Goal: Task Accomplishment & Management: Use online tool/utility

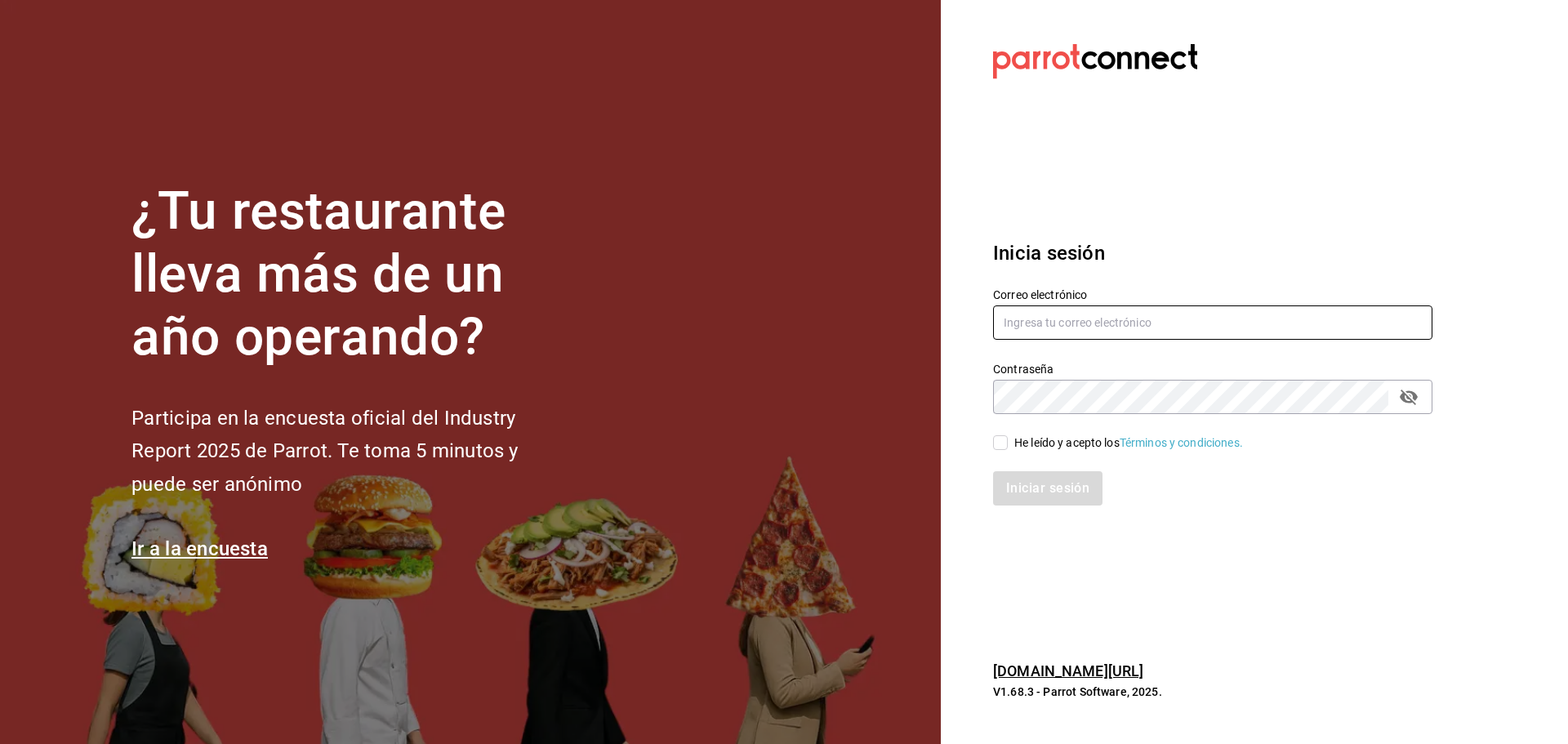
type input "[EMAIL_ADDRESS][DOMAIN_NAME]"
click at [1004, 450] on input "He leído y acepto los Términos y condiciones." at bounding box center [1001, 443] width 15 height 15
checkbox input "true"
click at [1036, 499] on button "Iniciar sesión" at bounding box center [1048, 488] width 111 height 35
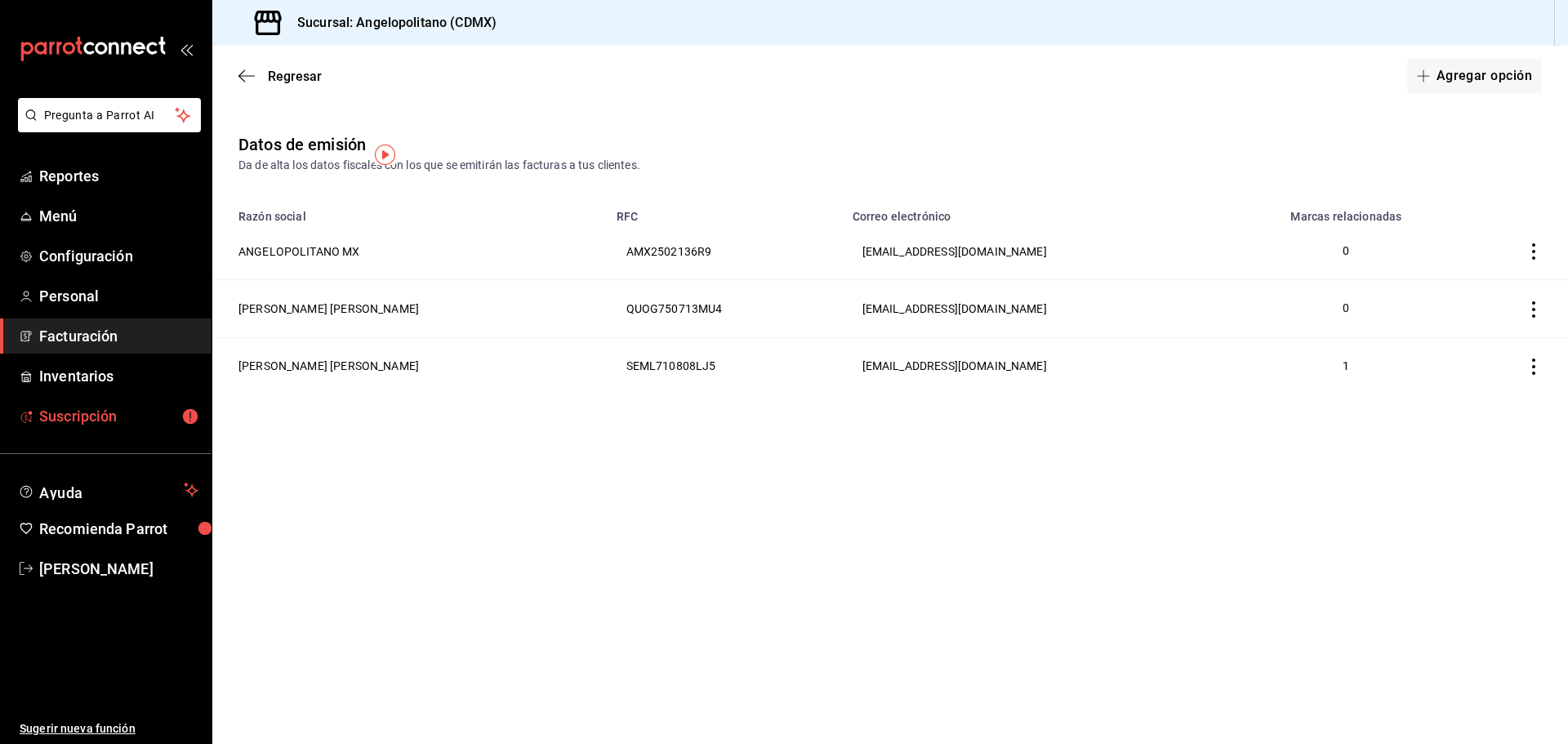
click at [92, 424] on span "Suscripción" at bounding box center [119, 416] width 159 height 22
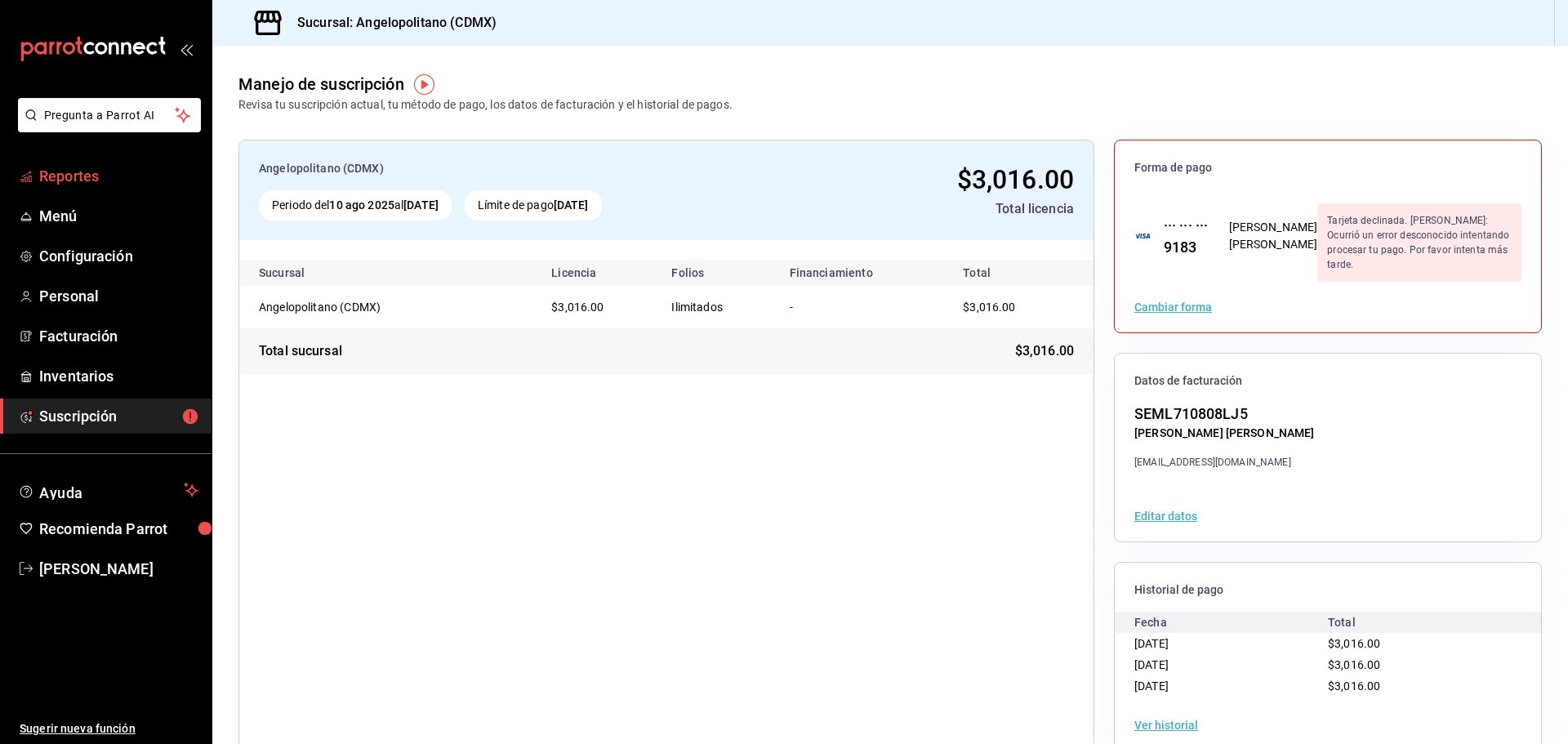
click at [86, 176] on span "Reportes" at bounding box center [119, 176] width 159 height 22
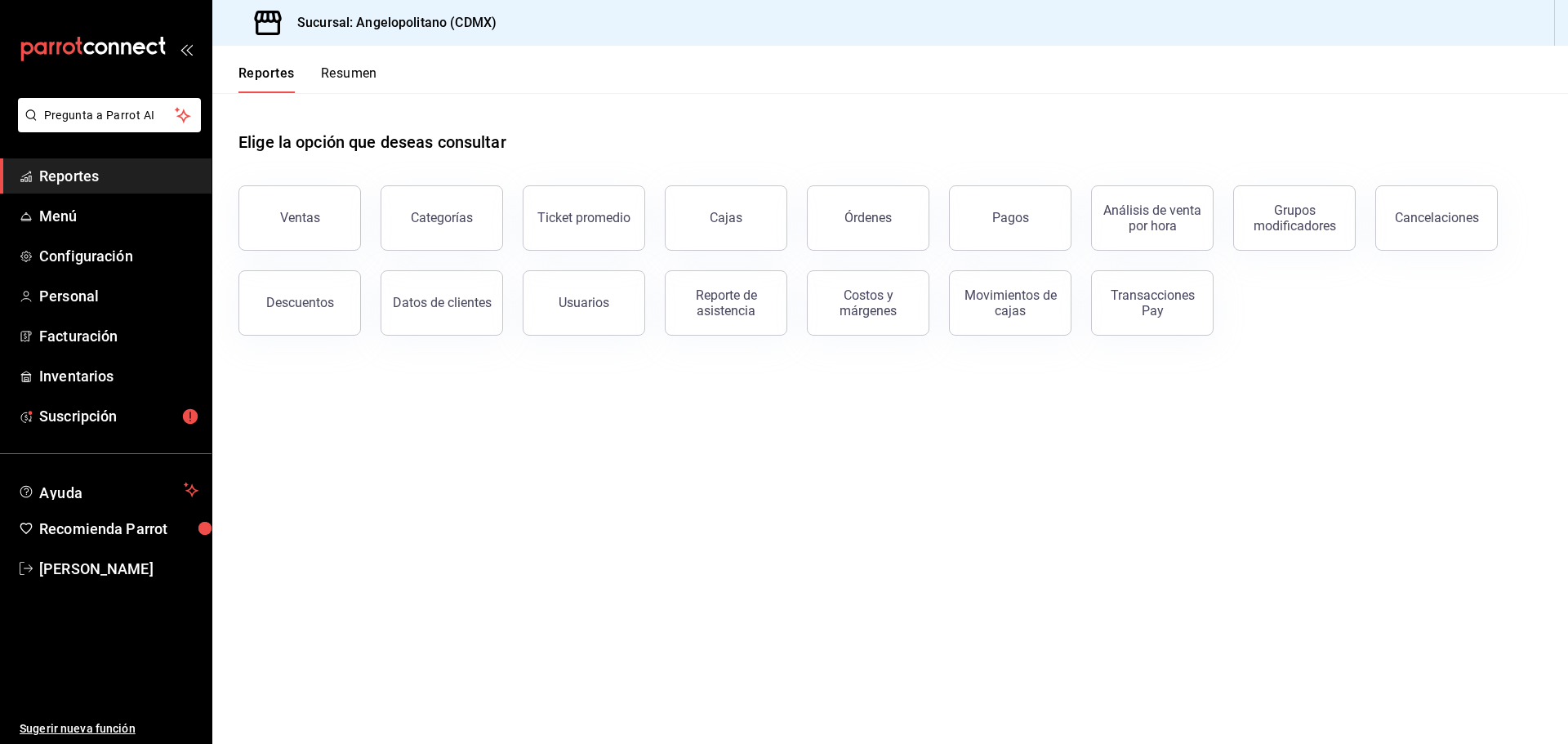
click at [1067, 547] on main "Elige la opción que deseas consultar Ventas Categorías Ticket promedio Cajas Ór…" at bounding box center [890, 417] width 1356 height 650
click at [1238, 502] on main "Elige la opción que deseas consultar Ventas Categorías Ticket promedio Cajas Ór…" at bounding box center [890, 417] width 1356 height 650
click at [804, 521] on main "Elige la opción que deseas consultar Ventas Categorías Ticket promedio Cajas Ór…" at bounding box center [890, 417] width 1356 height 650
click at [79, 343] on span "Facturación" at bounding box center [119, 336] width 159 height 22
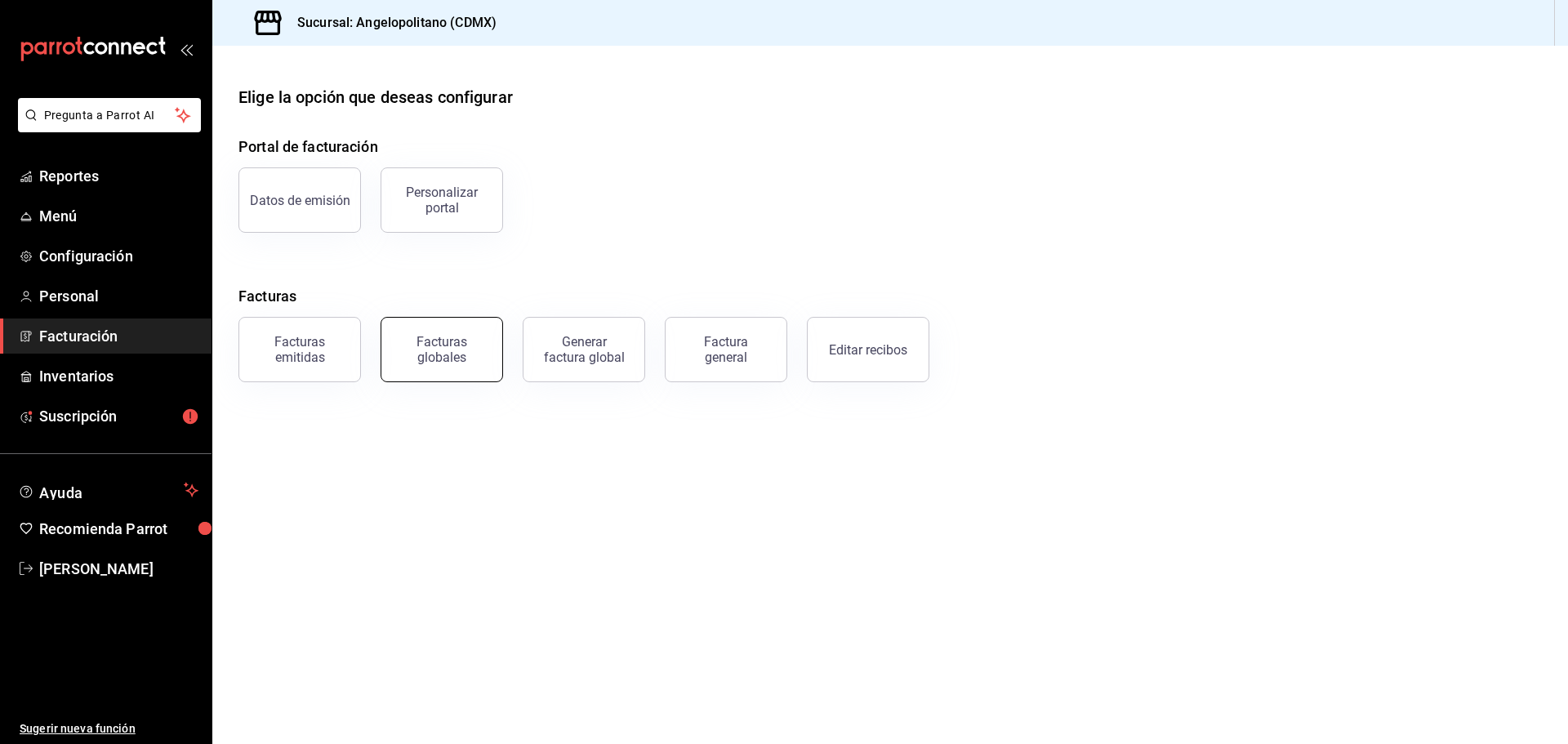
click at [479, 368] on button "Facturas globales" at bounding box center [441, 349] width 123 height 66
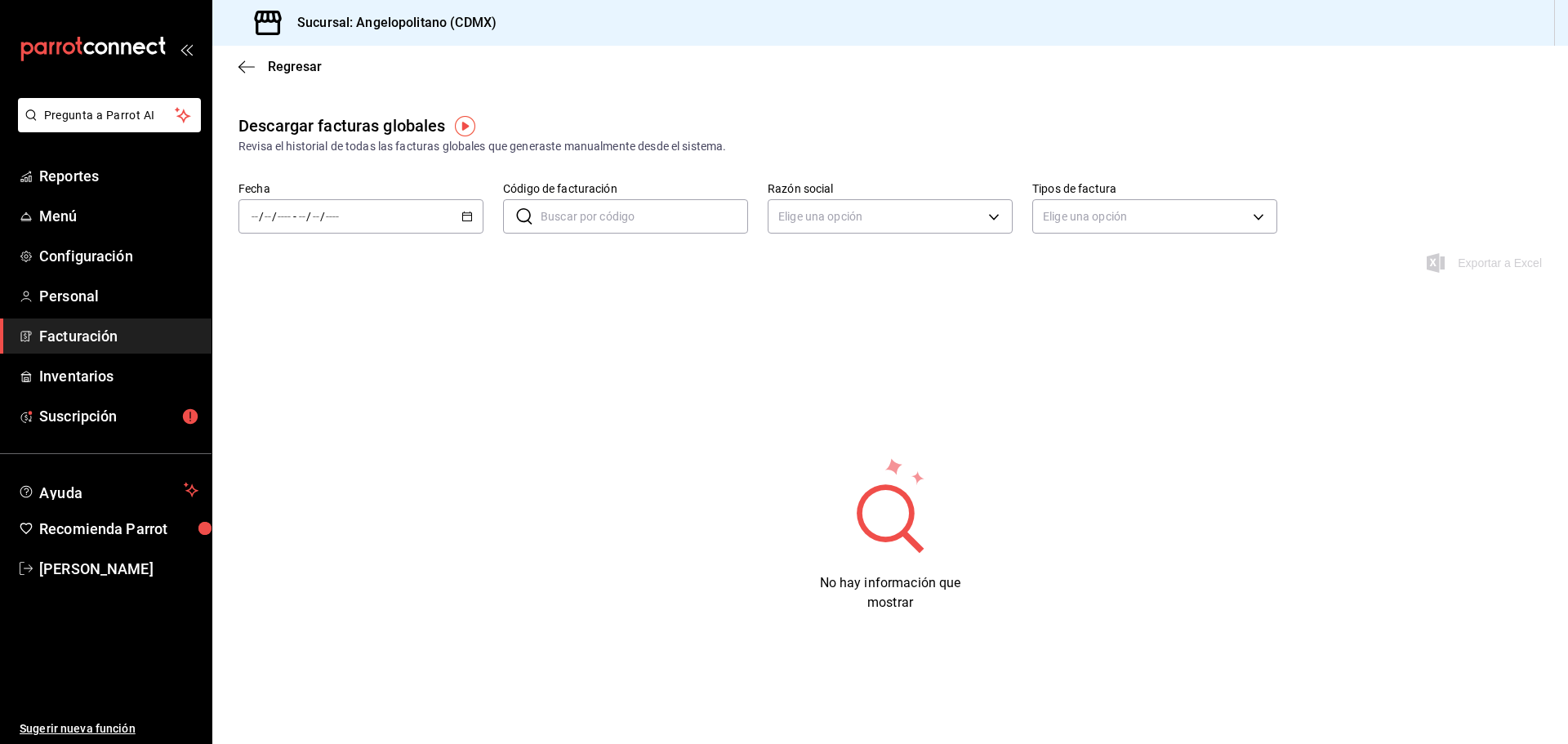
click at [475, 216] on div "/ / - / /" at bounding box center [361, 216] width 245 height 35
click at [306, 452] on span "Rango de fechas" at bounding box center [315, 449] width 126 height 17
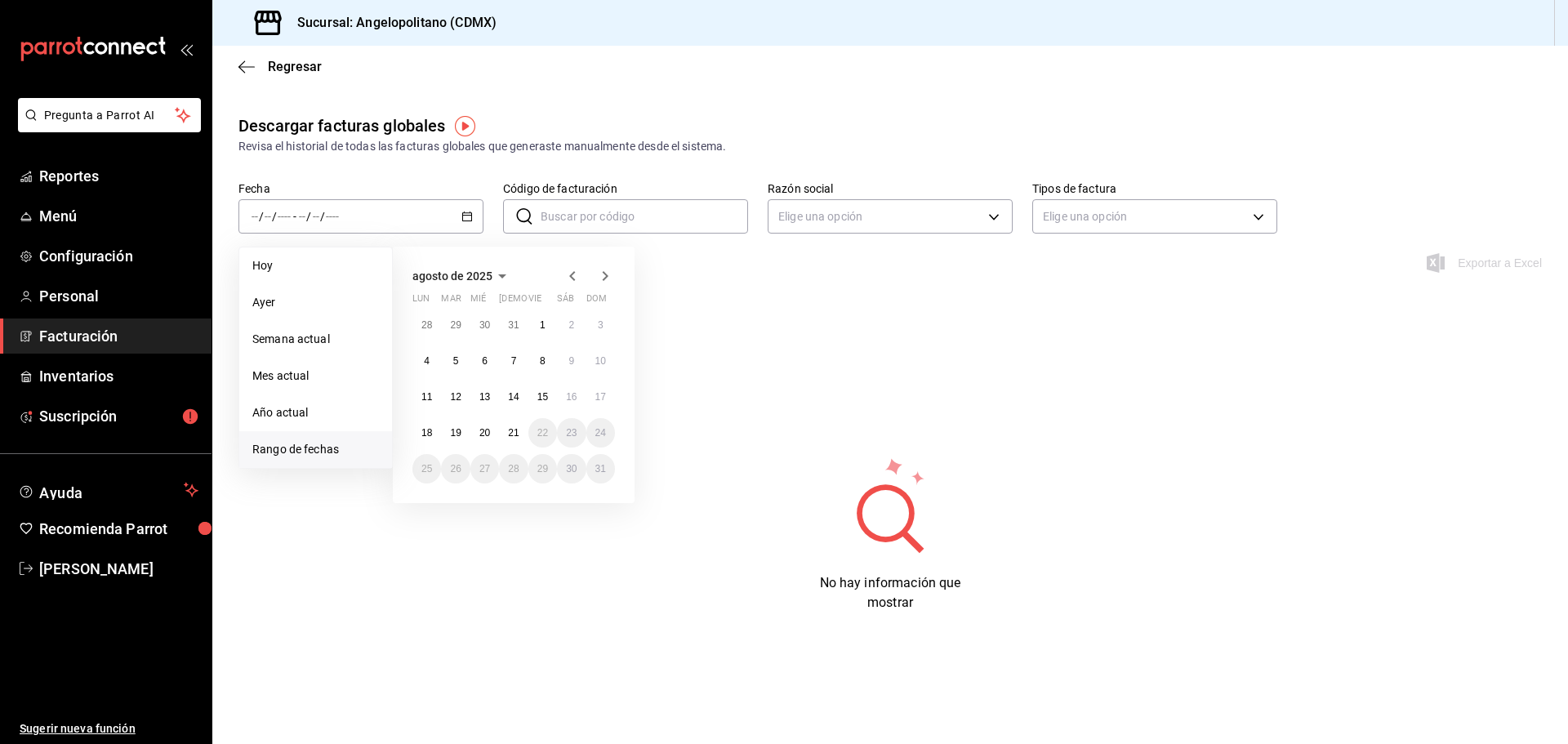
click at [573, 276] on icon "button" at bounding box center [572, 275] width 20 height 20
drag, startPoint x: 457, startPoint y: 325, endPoint x: 476, endPoint y: 413, distance: 90.0
click at [458, 326] on abbr "1" at bounding box center [456, 331] width 6 height 11
click at [510, 471] on abbr "31" at bounding box center [513, 475] width 10 height 11
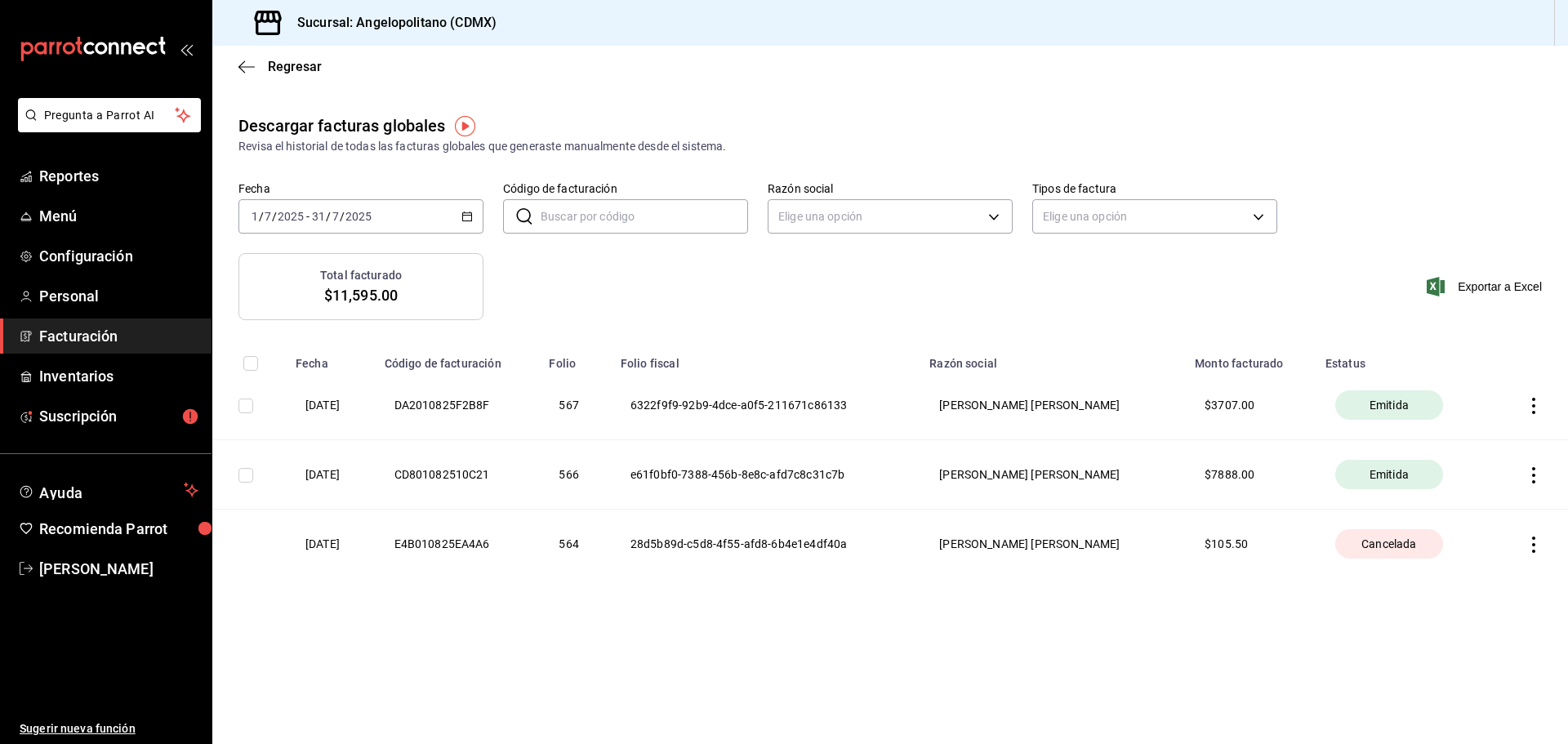
click at [246, 357] on input "checkbox" at bounding box center [251, 363] width 15 height 15
checkbox input "true"
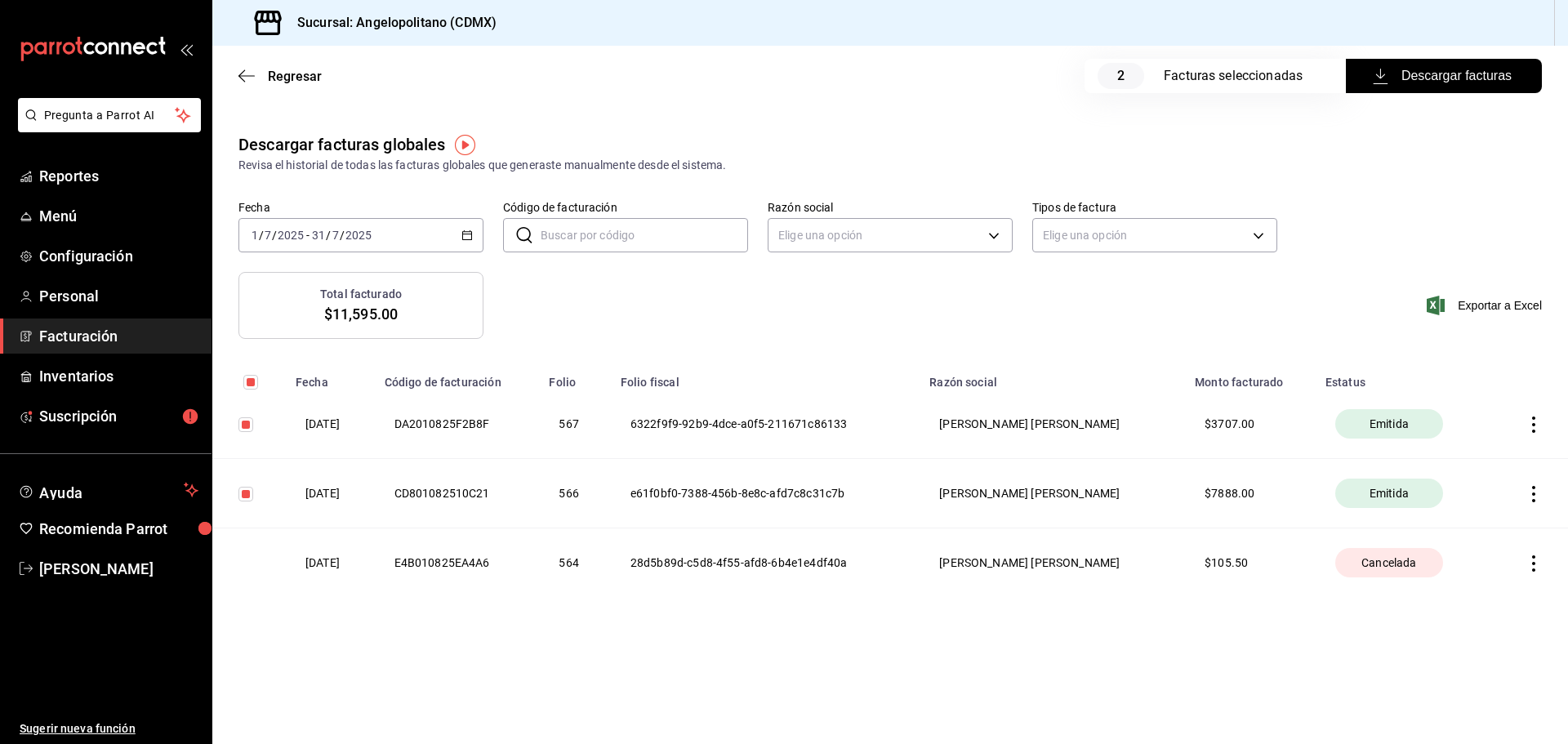
click at [739, 672] on main "Regresar 2 Facturas seleccionadas Descargar facturas Descargar facturas globale…" at bounding box center [890, 395] width 1356 height 698
click at [470, 234] on \(Stroke\) "button" at bounding box center [468, 233] width 9 height 1
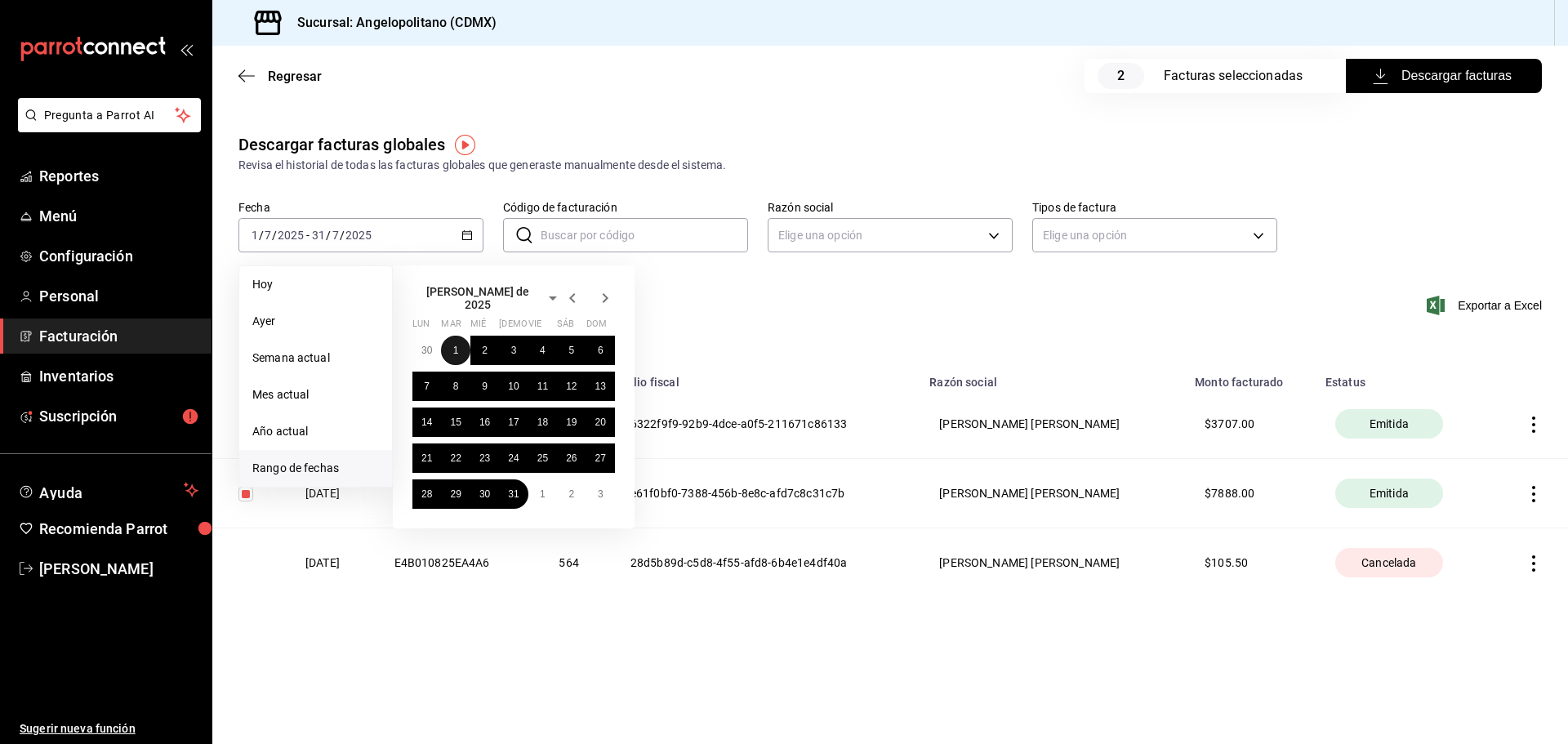
click at [453, 347] on abbr "1" at bounding box center [456, 350] width 6 height 11
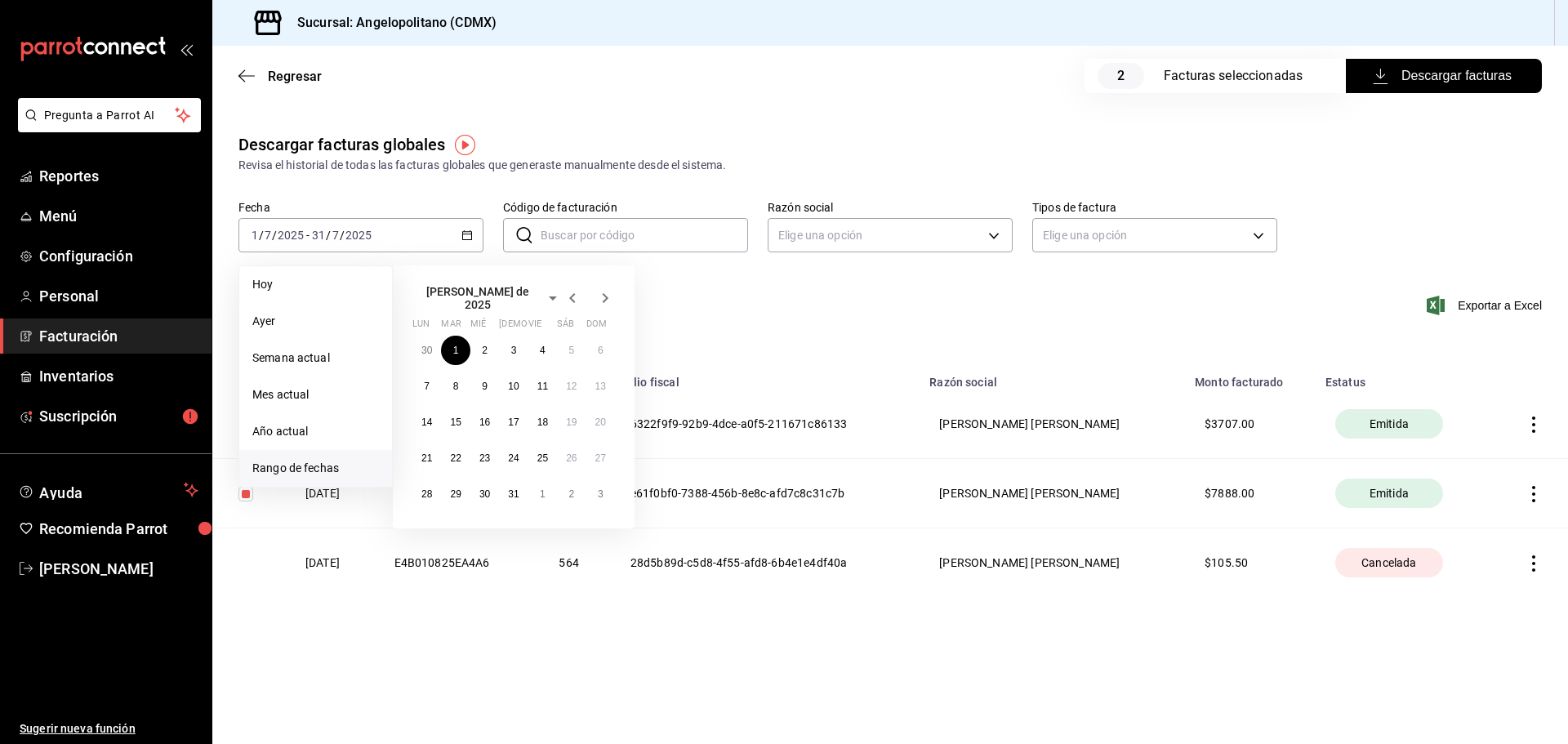
click at [604, 292] on icon "button" at bounding box center [605, 298] width 20 height 20
click at [534, 342] on button "1" at bounding box center [542, 343] width 29 height 29
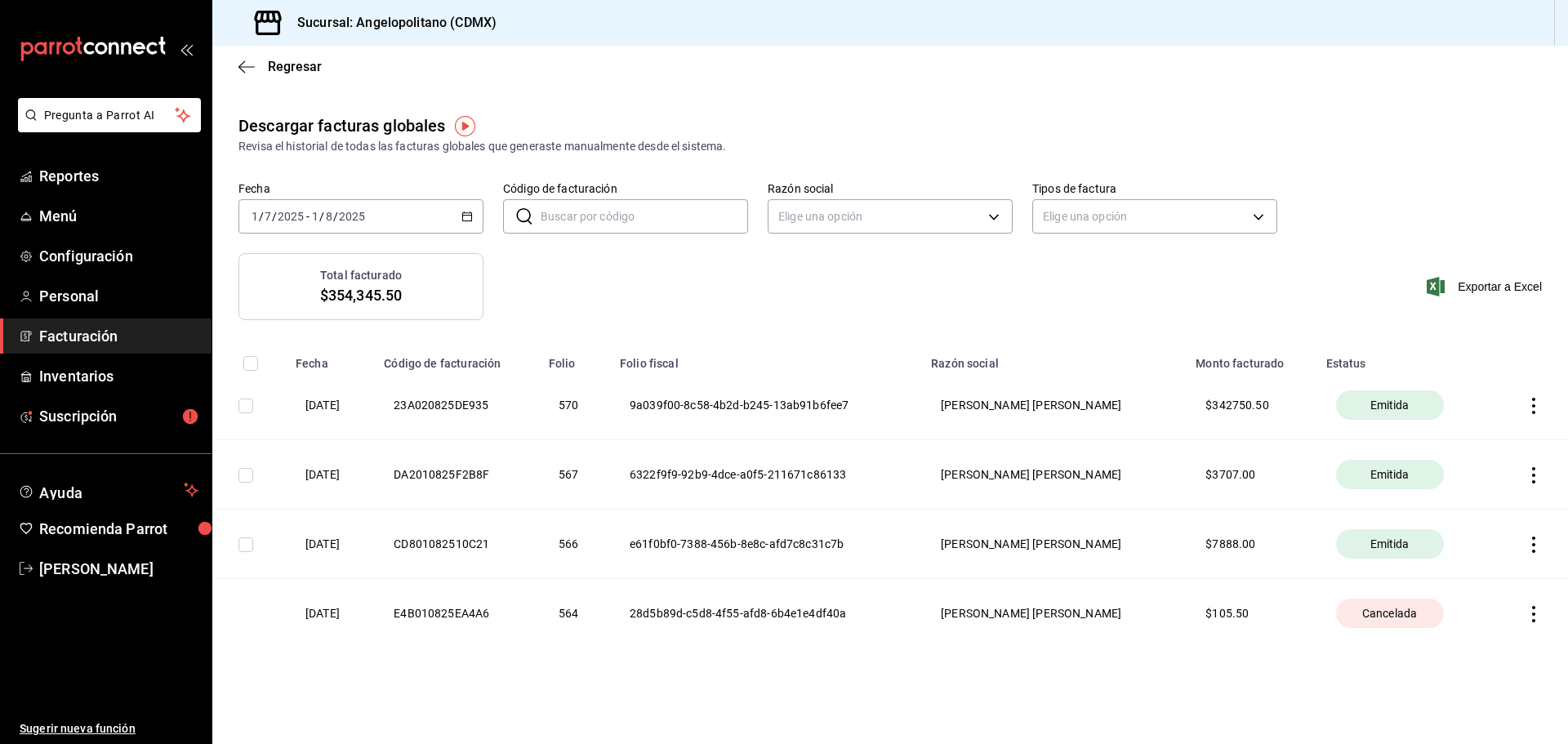
click at [244, 361] on input "checkbox" at bounding box center [251, 363] width 15 height 15
checkbox input "true"
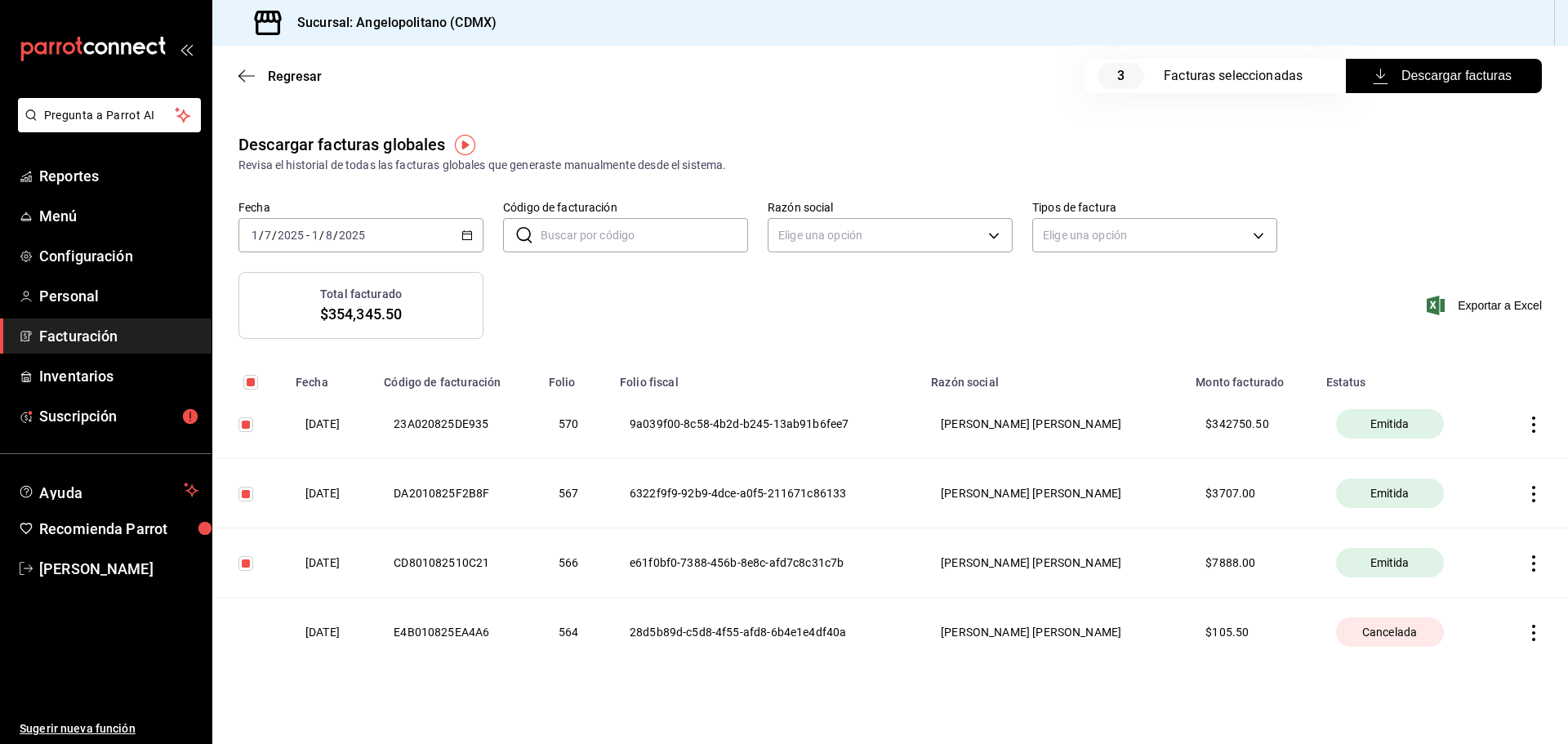
click at [1480, 84] on span "Descargar facturas" at bounding box center [1443, 76] width 136 height 20
click at [1531, 638] on icon "button" at bounding box center [1532, 632] width 3 height 16
click at [1483, 602] on li "Descargar PDF factura original" at bounding box center [1411, 591] width 237 height 41
click at [1525, 633] on icon "button" at bounding box center [1532, 632] width 16 height 16
click at [1493, 668] on div "Descargar XML factura cancelada" at bounding box center [1424, 675] width 172 height 13
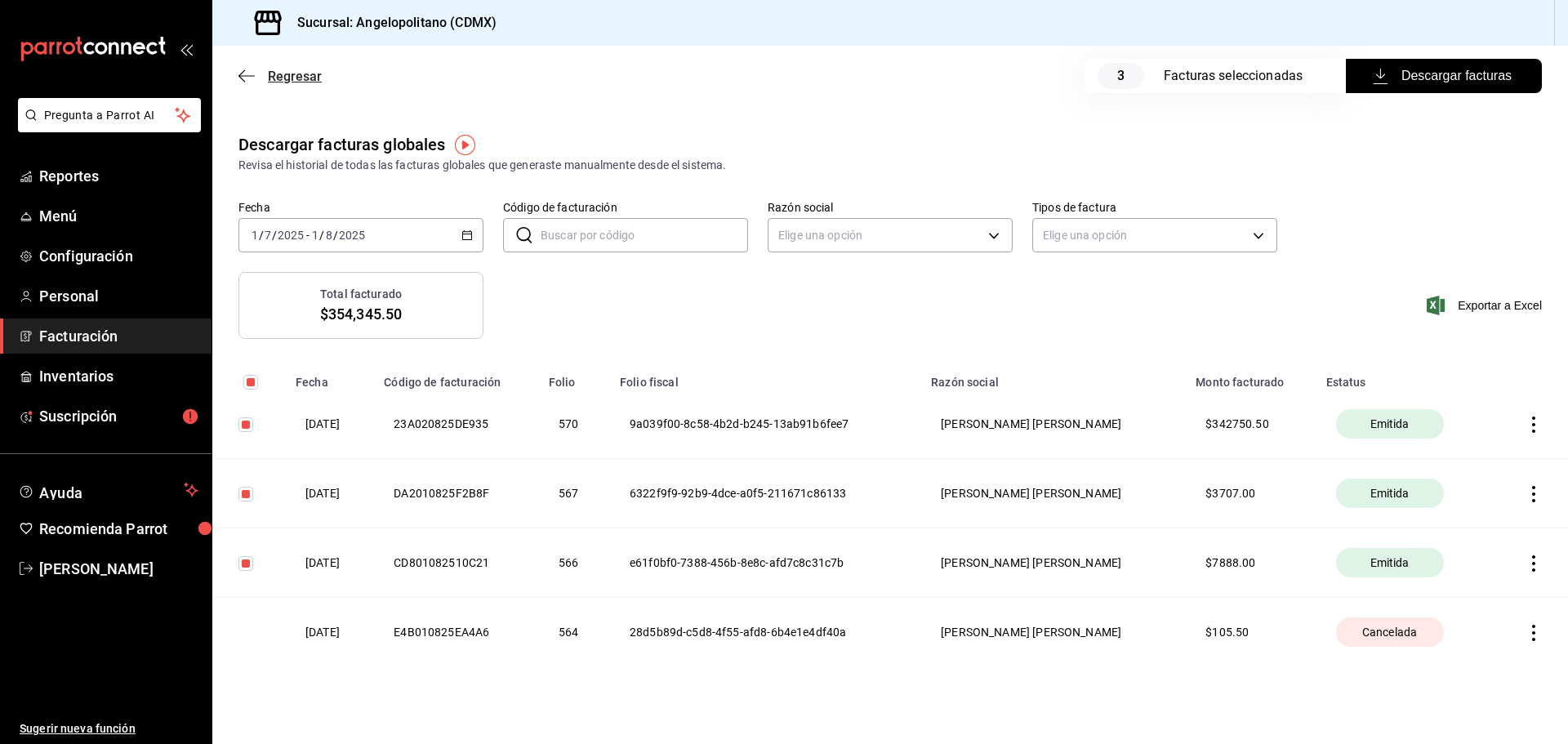
click at [245, 74] on icon "button" at bounding box center [246, 76] width 16 height 15
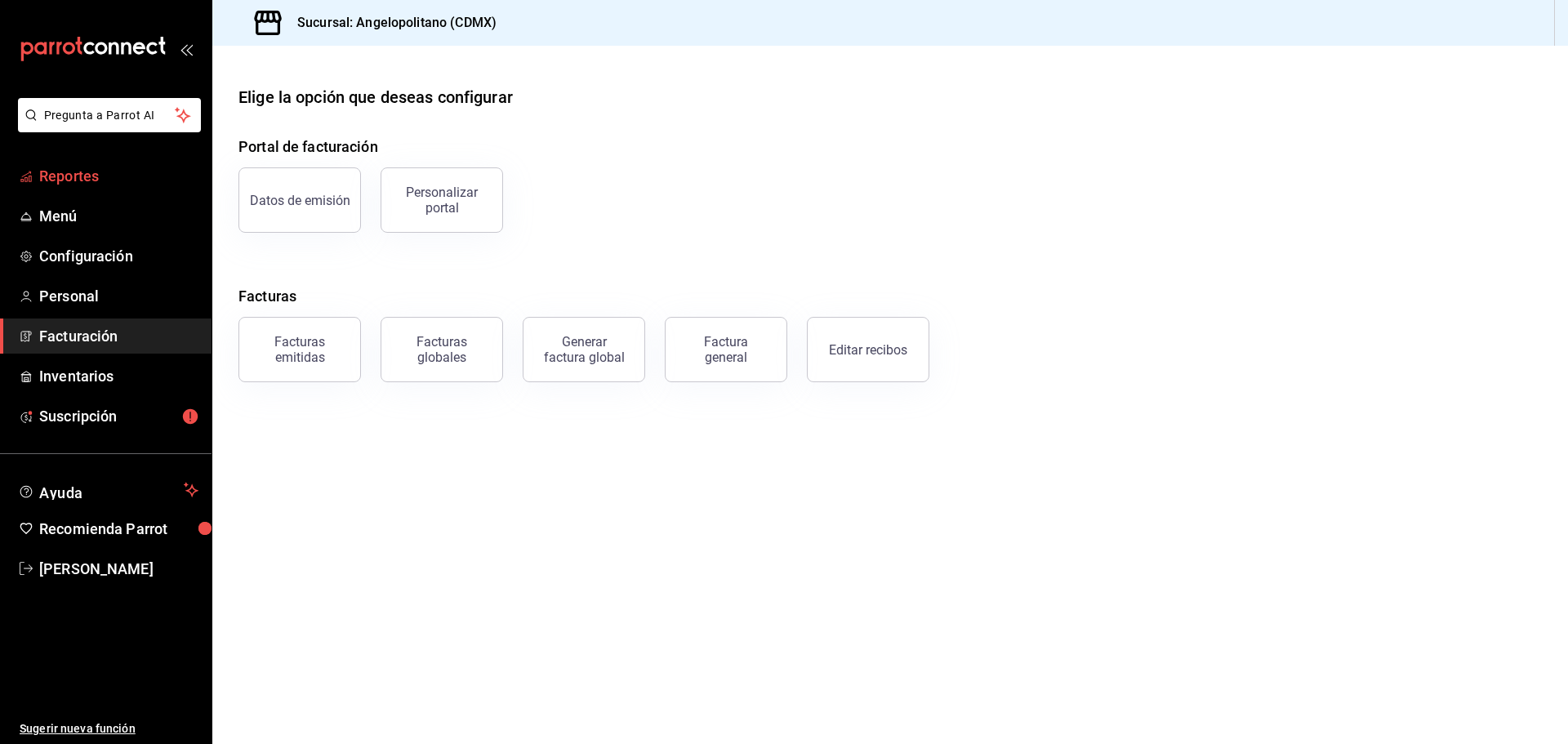
click at [64, 177] on span "Reportes" at bounding box center [119, 176] width 159 height 22
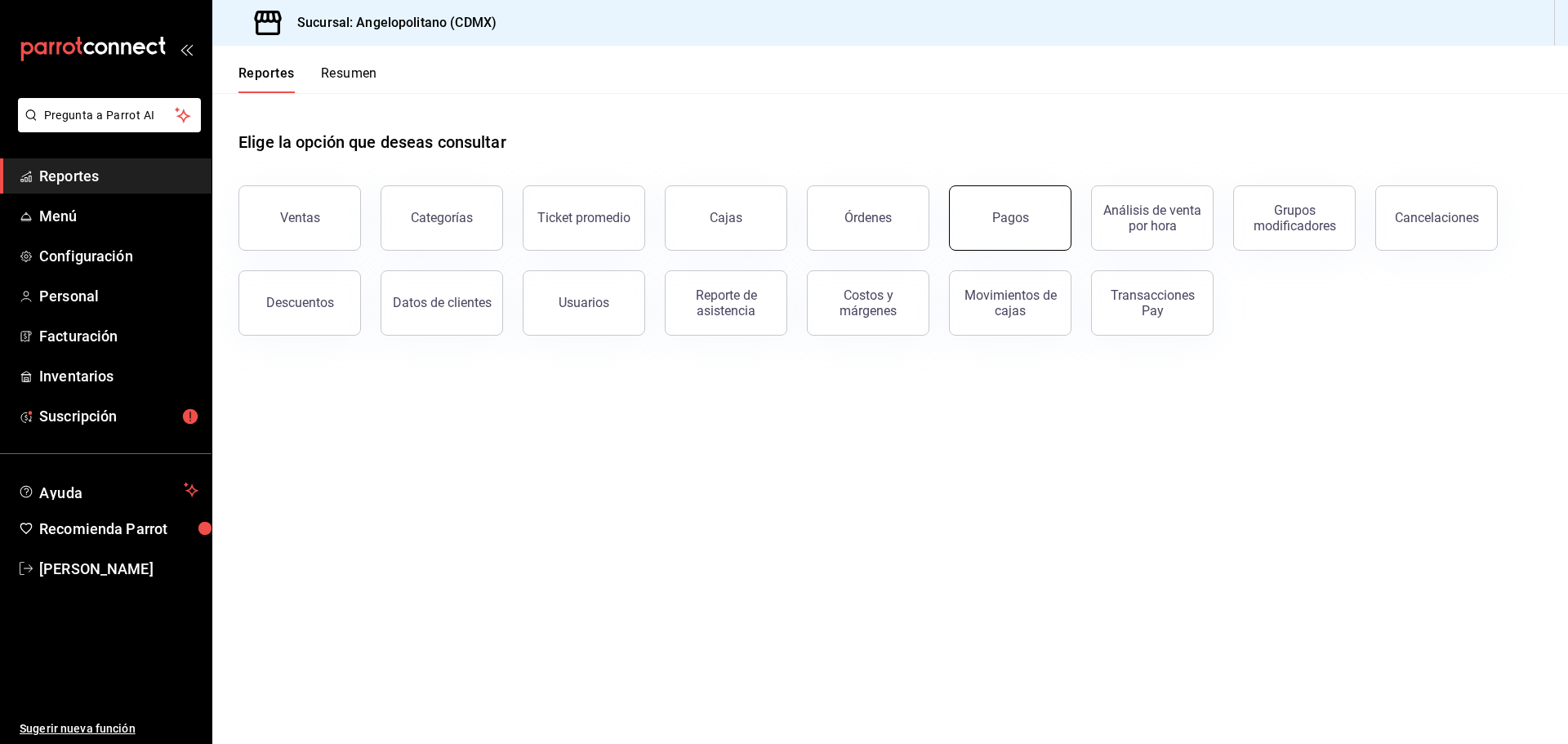
click at [1018, 226] on button "Pagos" at bounding box center [1010, 218] width 123 height 66
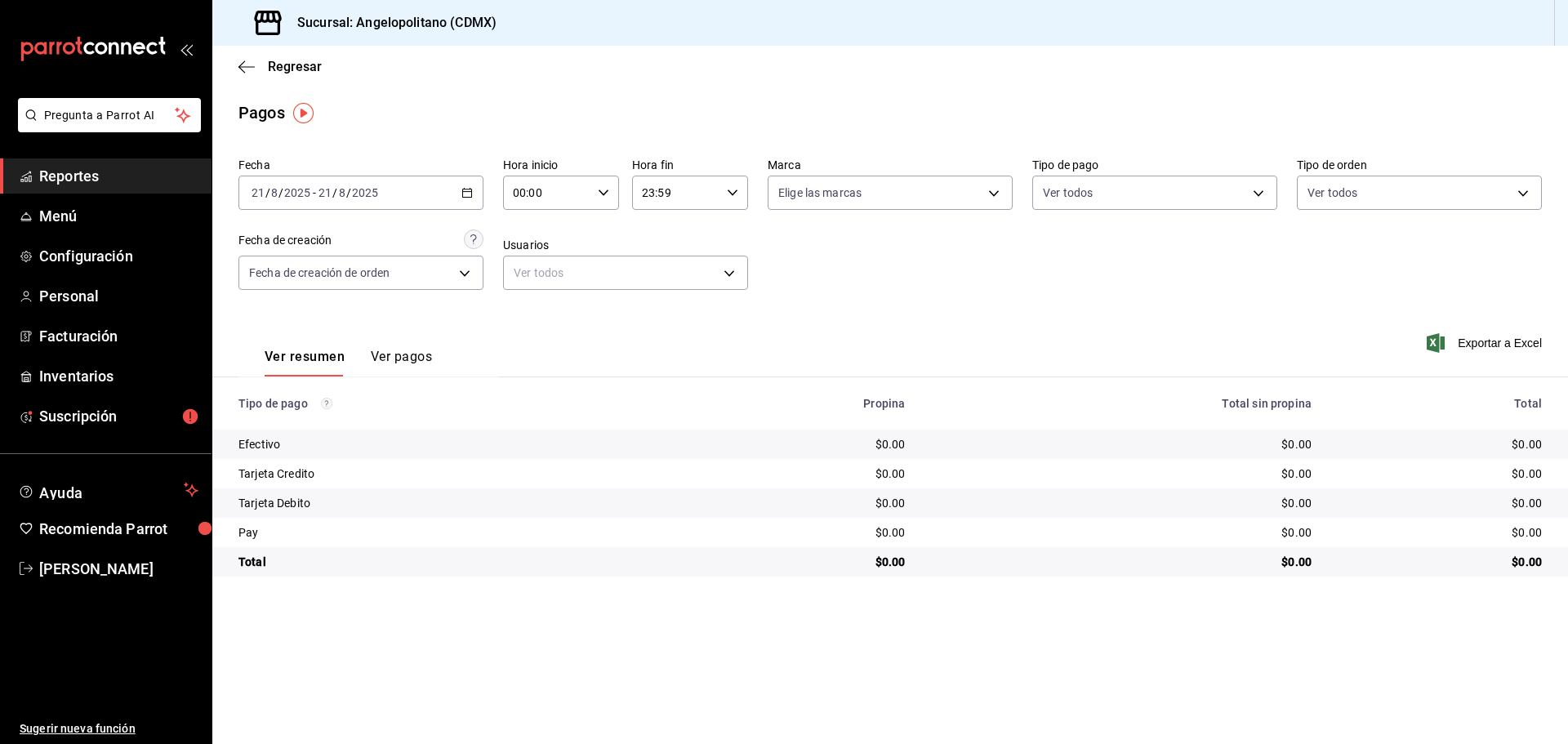
click at [467, 185] on div "[DATE] [DATE] - [DATE] [DATE]" at bounding box center [361, 193] width 245 height 35
click at [265, 437] on li "Rango de fechas" at bounding box center [315, 425] width 153 height 36
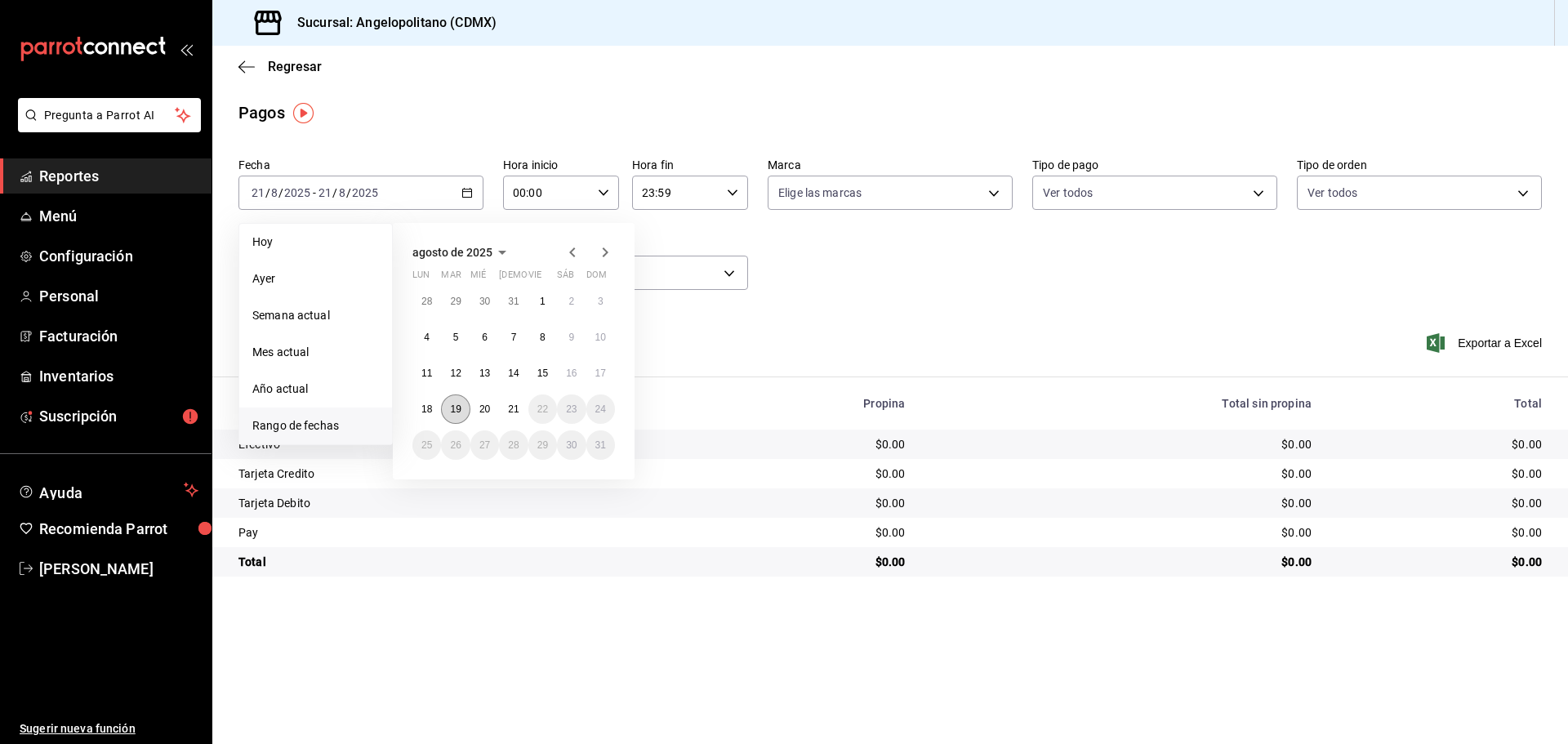
click at [463, 416] on button "19" at bounding box center [455, 408] width 29 height 29
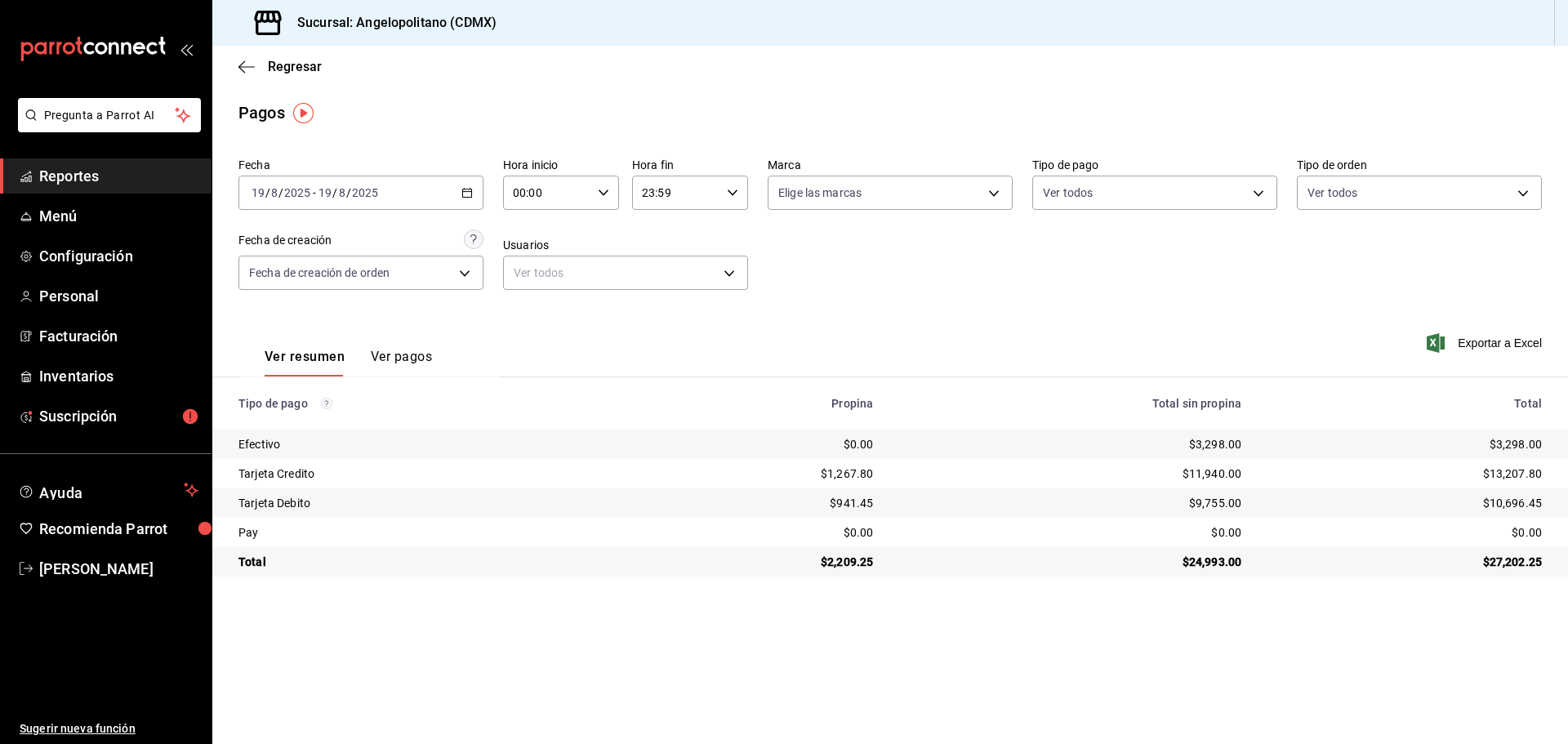
click at [466, 193] on icon "button" at bounding box center [467, 193] width 11 height 11
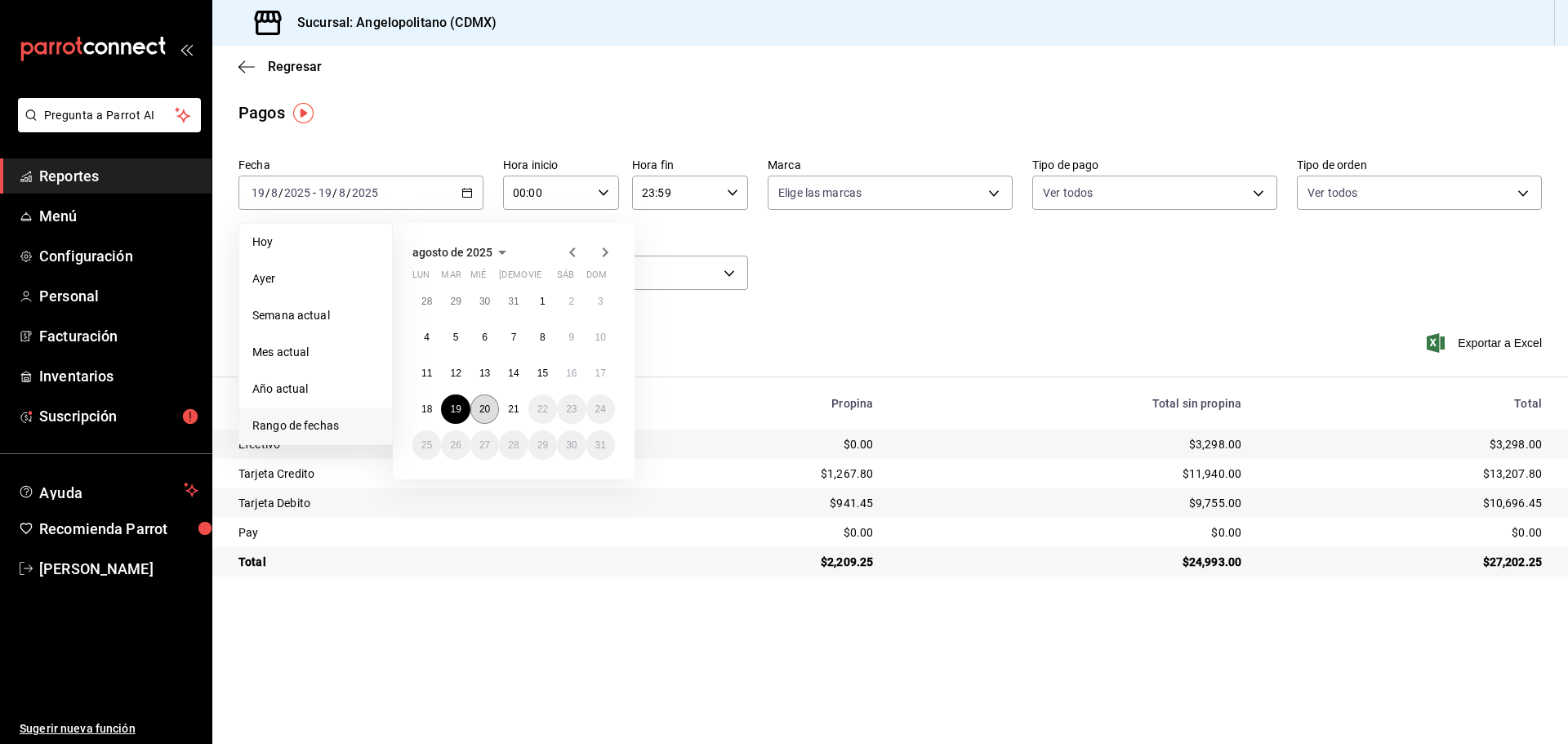
click at [483, 412] on abbr "20" at bounding box center [484, 409] width 10 height 11
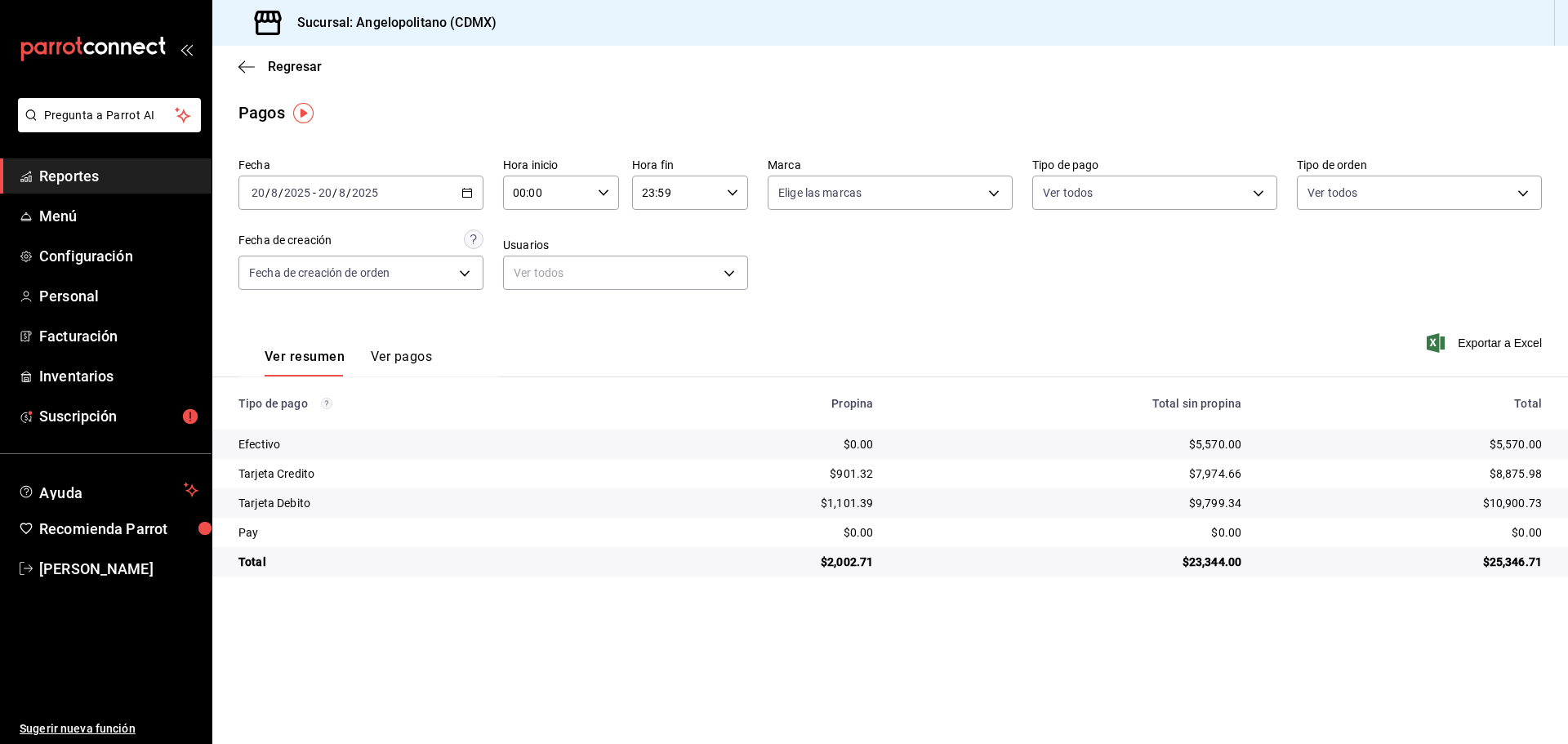
click at [465, 195] on icon "button" at bounding box center [467, 193] width 11 height 11
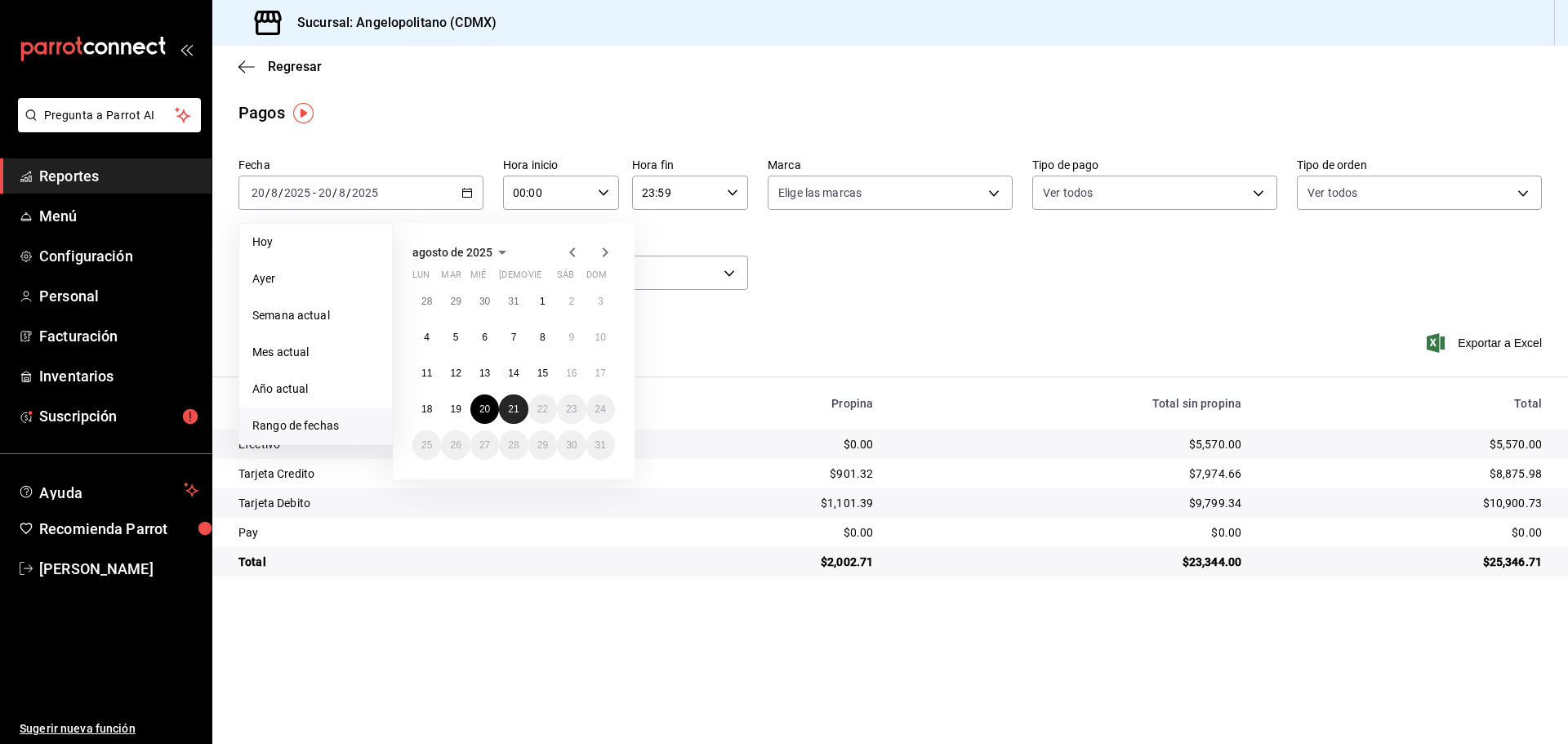
click at [508, 399] on button "21" at bounding box center [513, 408] width 29 height 29
